Goal: Transaction & Acquisition: Book appointment/travel/reservation

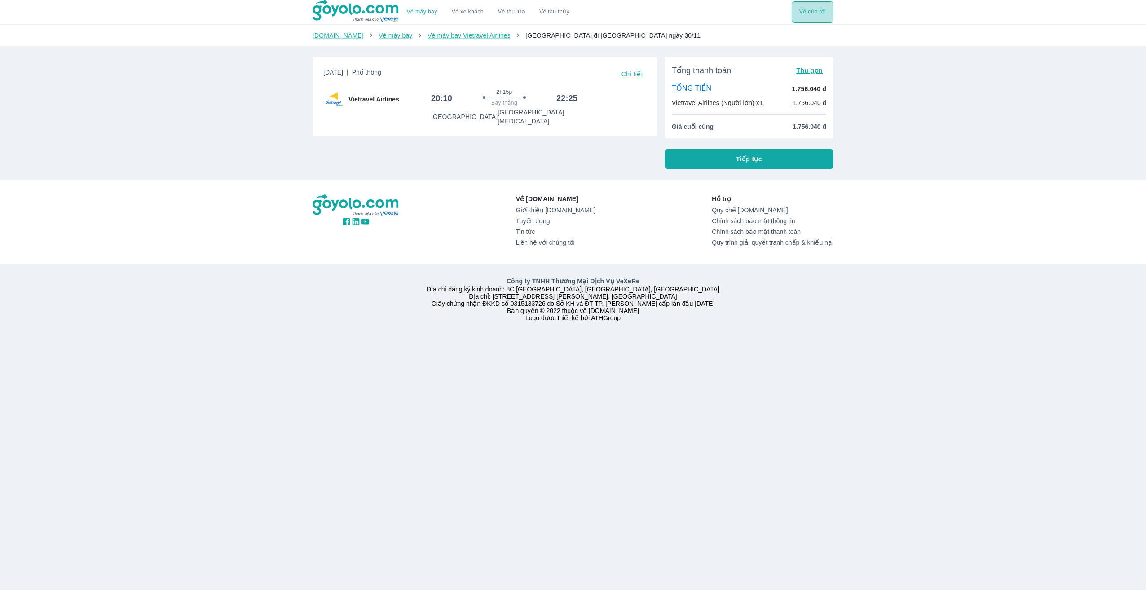
click at [812, 10] on button "Vé của tôi" at bounding box center [813, 12] width 42 height 22
click at [760, 160] on span "Tiếp tục" at bounding box center [749, 158] width 26 height 9
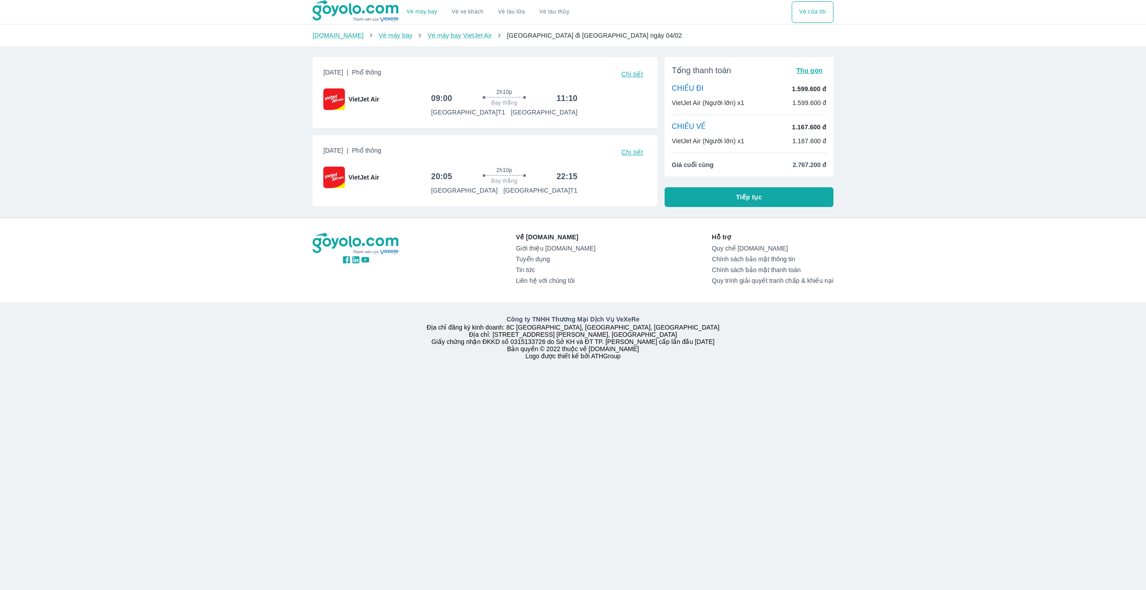
click at [963, 152] on div "Vé máy bay Vé xe khách Vé tàu lửa Vé tàu thủy Vé của tôi Goyolo.com Vé máy bay …" at bounding box center [573, 295] width 1146 height 590
